Goal: Task Accomplishment & Management: Manage account settings

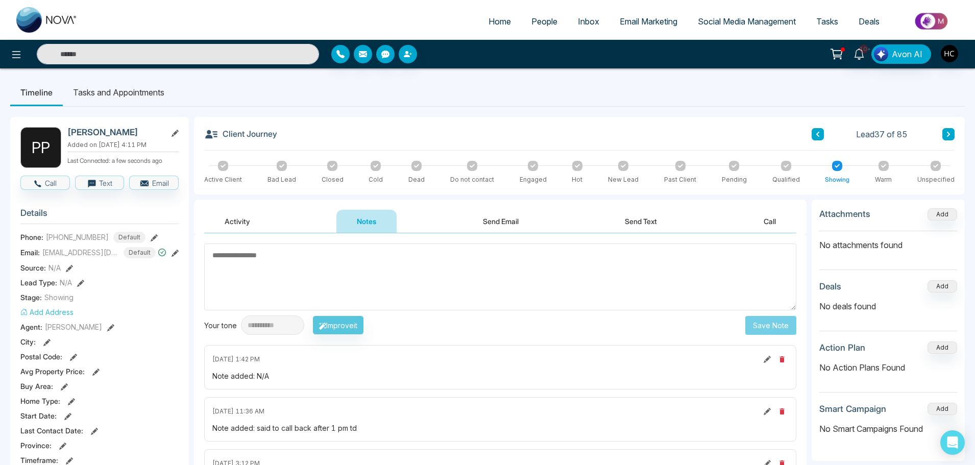
click at [423, 276] on textarea at bounding box center [500, 276] width 592 height 67
click at [315, 262] on textarea at bounding box center [500, 276] width 592 height 67
click at [527, 293] on textarea at bounding box center [500, 276] width 592 height 67
click at [467, 293] on textarea at bounding box center [500, 276] width 592 height 67
click at [485, 295] on textarea at bounding box center [500, 276] width 592 height 67
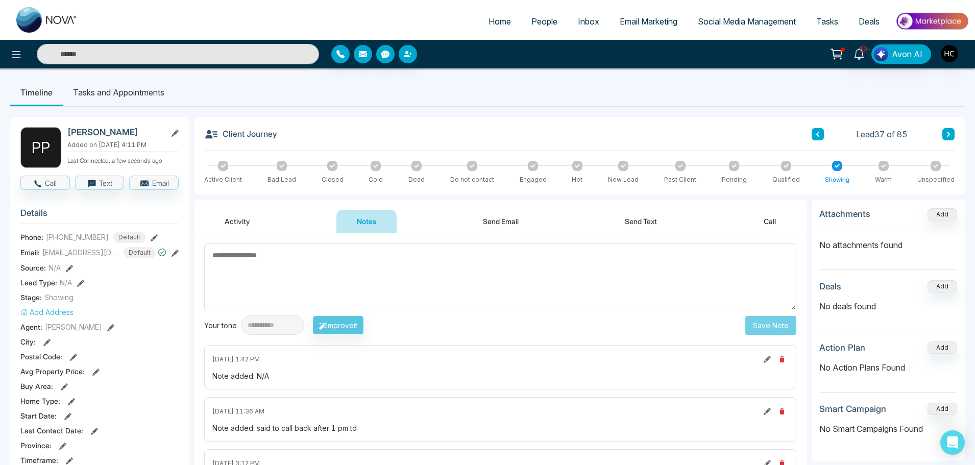
click at [428, 295] on textarea at bounding box center [500, 276] width 592 height 67
click at [265, 260] on textarea at bounding box center [500, 276] width 592 height 67
click at [289, 272] on textarea at bounding box center [500, 276] width 592 height 67
click at [311, 256] on textarea at bounding box center [500, 276] width 592 height 67
click at [309, 288] on textarea at bounding box center [500, 276] width 592 height 67
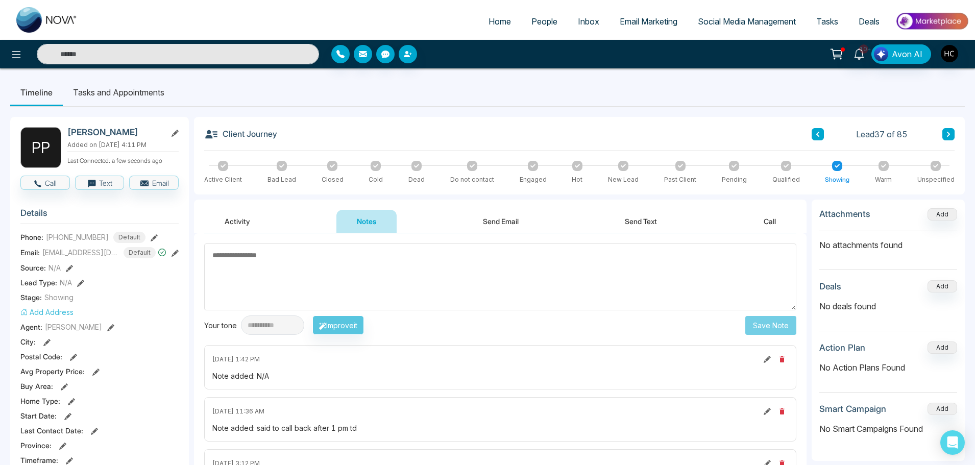
click at [285, 268] on textarea at bounding box center [500, 276] width 592 height 67
click at [279, 275] on textarea at bounding box center [500, 276] width 592 height 67
click at [233, 275] on textarea at bounding box center [500, 276] width 592 height 67
click at [237, 269] on textarea at bounding box center [500, 276] width 592 height 67
click at [559, 255] on textarea at bounding box center [500, 276] width 592 height 67
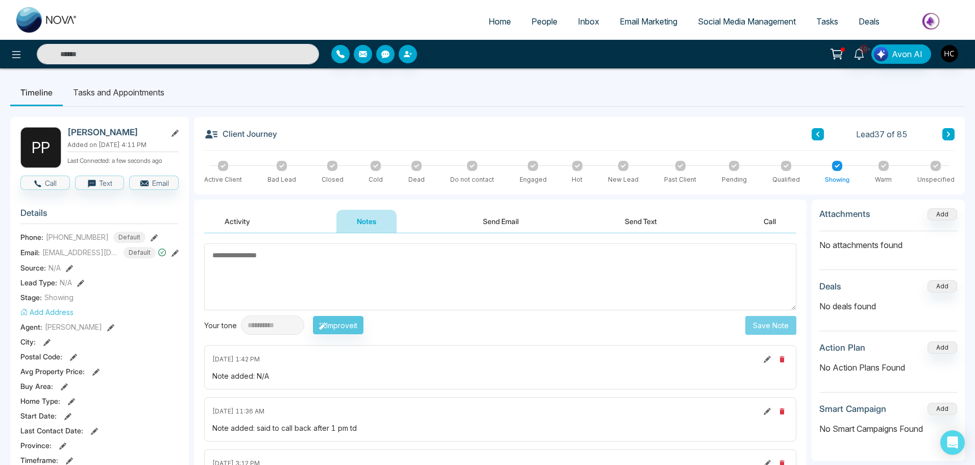
click at [457, 273] on textarea at bounding box center [500, 276] width 592 height 67
click at [399, 289] on textarea at bounding box center [500, 276] width 592 height 67
click at [402, 289] on textarea at bounding box center [500, 276] width 592 height 67
click at [324, 262] on textarea at bounding box center [500, 276] width 592 height 67
click at [486, 273] on textarea at bounding box center [500, 276] width 592 height 67
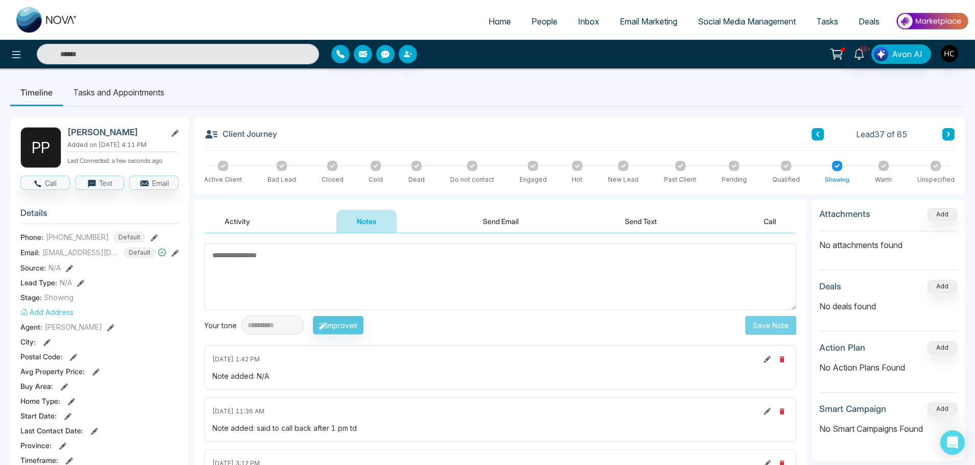
click at [389, 275] on textarea at bounding box center [500, 276] width 592 height 67
type textarea "***"
click at [754, 313] on div "**********" at bounding box center [500, 288] width 592 height 91
click at [753, 320] on button "Save Note" at bounding box center [770, 325] width 51 height 19
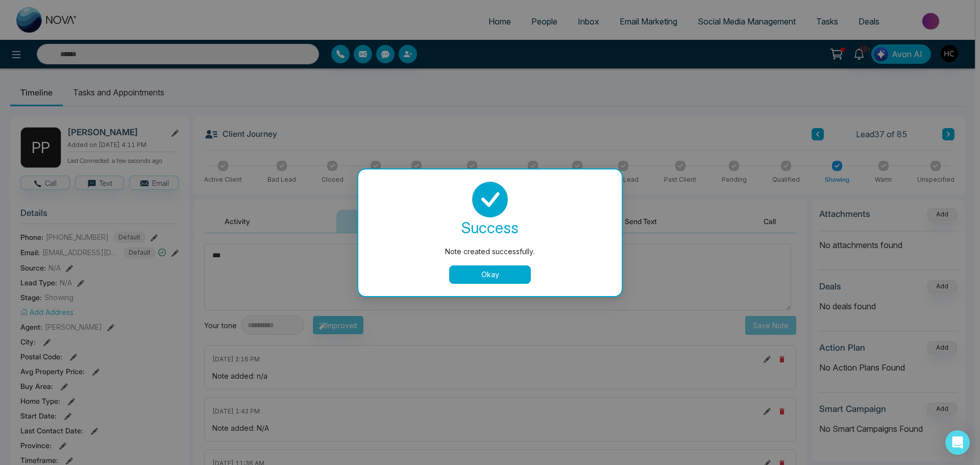
click at [498, 276] on button "Okay" at bounding box center [490, 274] width 82 height 18
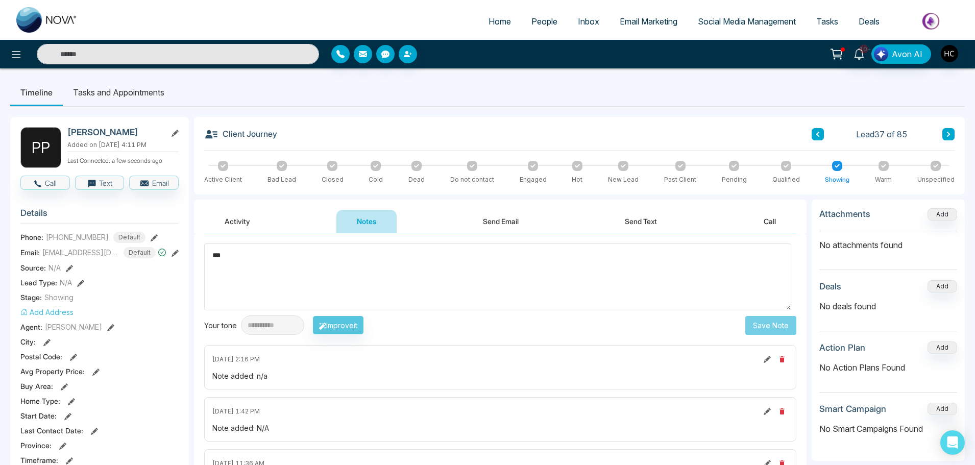
drag, startPoint x: 542, startPoint y: 33, endPoint x: 542, endPoint y: 24, distance: 8.7
click at [542, 30] on li "People" at bounding box center [544, 22] width 46 height 21
click at [542, 24] on span "People" at bounding box center [544, 21] width 26 height 10
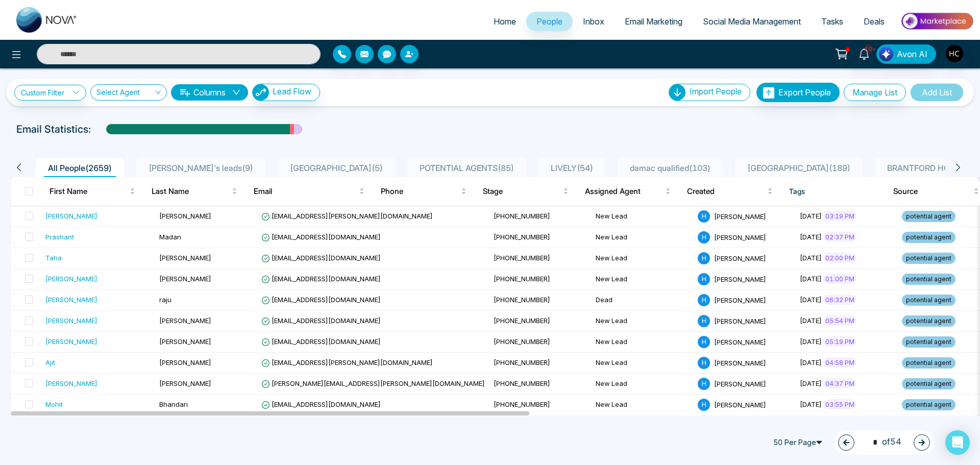
click at [439, 173] on span "POTENTIAL AGENTS ( 85 )" at bounding box center [466, 168] width 103 height 10
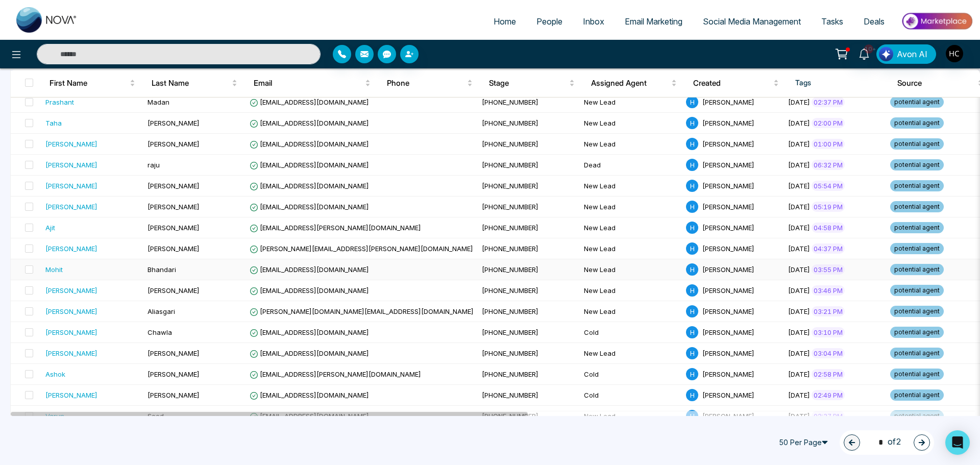
scroll to position [102, 0]
